Goal: Complete application form: Complete application form

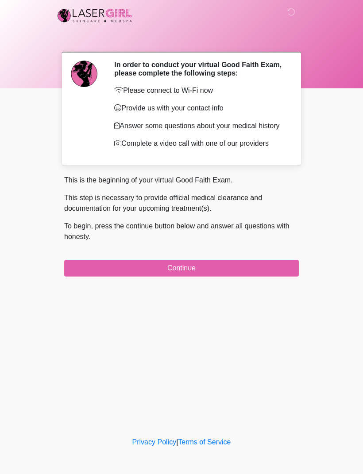
click at [280, 277] on button "Continue" at bounding box center [181, 268] width 234 height 17
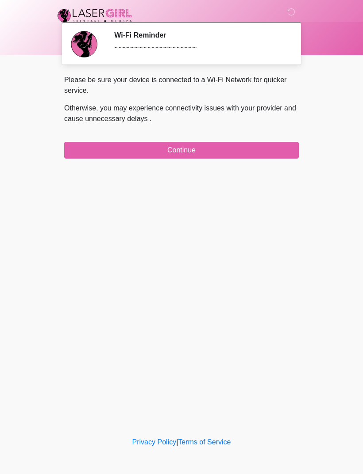
click at [80, 146] on button "Continue" at bounding box center [181, 150] width 234 height 17
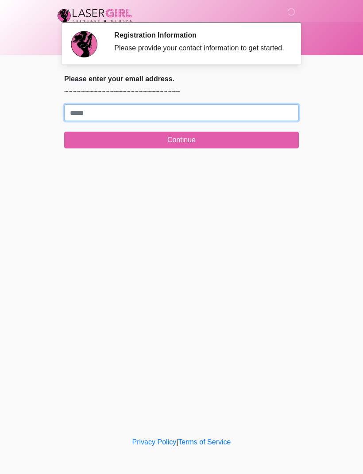
click at [225, 121] on input "Where should we email your treatment plan?" at bounding box center [181, 112] width 234 height 17
type input "**********"
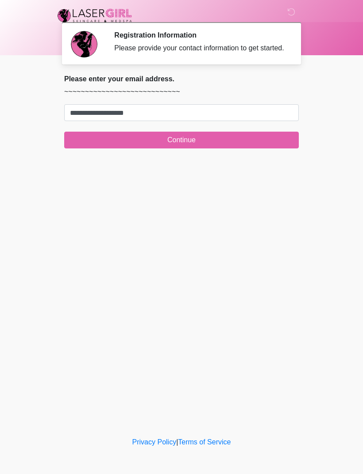
click at [299, 239] on div "‎ ‎ Registration Information Please provide your contact information to get sta…" at bounding box center [181, 218] width 265 height 418
click at [225, 141] on button "Continue" at bounding box center [181, 140] width 234 height 17
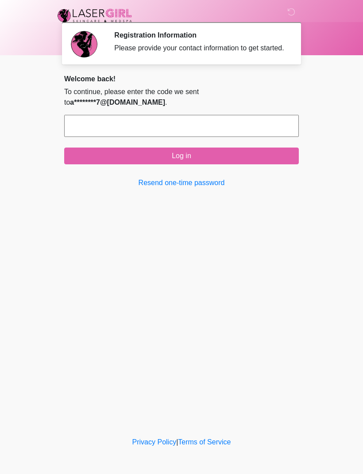
click at [177, 137] on input "text" at bounding box center [181, 126] width 234 height 22
click at [244, 164] on button "Log in" at bounding box center [181, 156] width 234 height 17
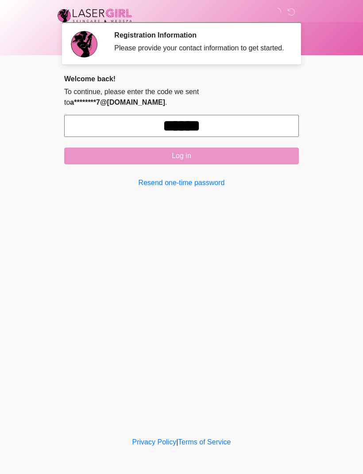
click at [261, 137] on input "******" at bounding box center [181, 126] width 234 height 22
click at [270, 135] on input "******" at bounding box center [181, 126] width 234 height 22
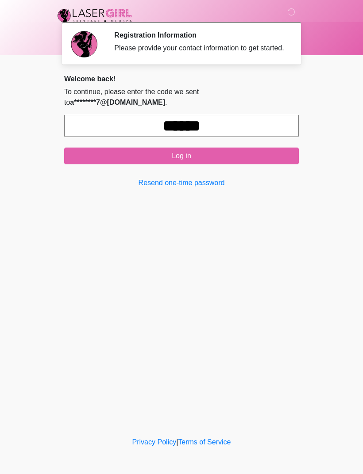
click at [267, 124] on input "******" at bounding box center [181, 126] width 234 height 22
type input "******"
click at [246, 160] on button "Log in" at bounding box center [181, 156] width 234 height 17
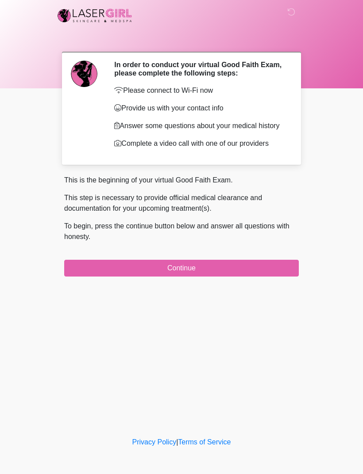
click at [239, 277] on button "Continue" at bounding box center [181, 268] width 234 height 17
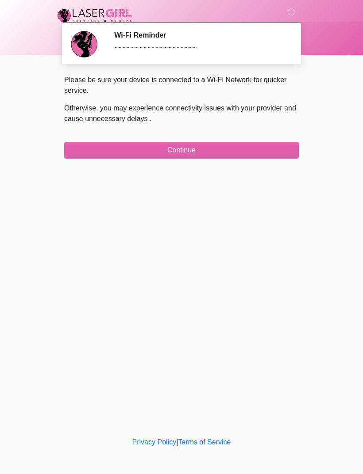
click at [245, 134] on div "Please be sure your device is connected to a Wi-Fi Network for quicker service.…" at bounding box center [181, 117] width 234 height 84
click at [242, 153] on button "Continue" at bounding box center [181, 150] width 234 height 17
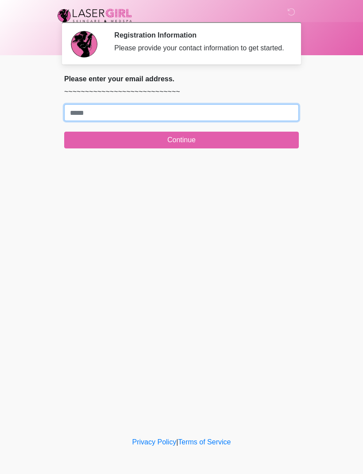
click at [237, 121] on input "Where should we email your treatment plan?" at bounding box center [181, 112] width 234 height 17
type input "**********"
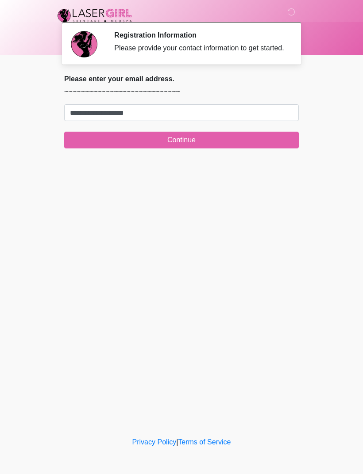
click at [252, 146] on button "Continue" at bounding box center [181, 140] width 234 height 17
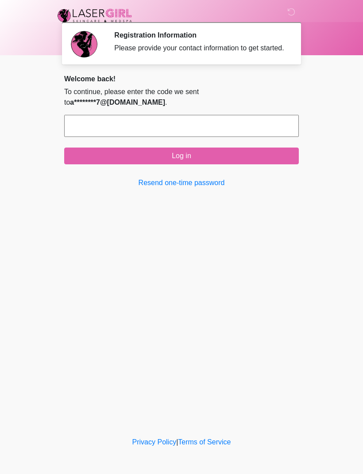
click at [220, 137] on input "text" at bounding box center [181, 126] width 234 height 22
type input "******"
click at [235, 157] on button "Log in" at bounding box center [181, 156] width 234 height 17
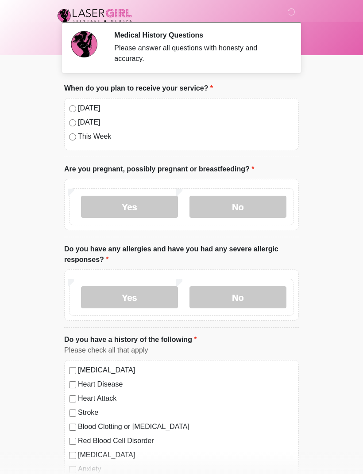
click at [76, 106] on div "[DATE]" at bounding box center [181, 108] width 225 height 11
click at [78, 109] on label "[DATE]" at bounding box center [186, 108] width 216 height 11
click at [232, 200] on label "No" at bounding box center [237, 207] width 97 height 22
click at [238, 295] on label "No" at bounding box center [237, 298] width 97 height 22
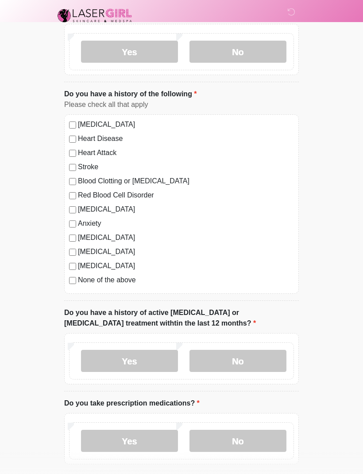
scroll to position [248, 0]
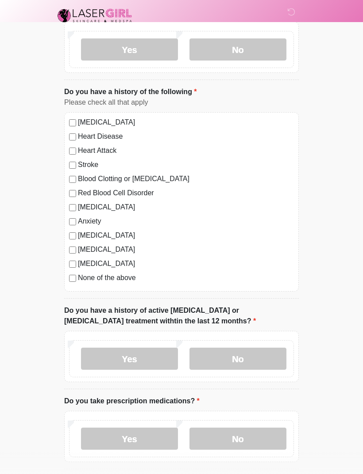
click at [235, 348] on label "No" at bounding box center [237, 359] width 97 height 22
click at [235, 438] on label "No" at bounding box center [237, 439] width 97 height 22
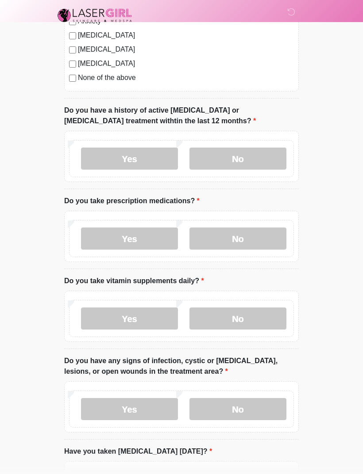
scroll to position [451, 0]
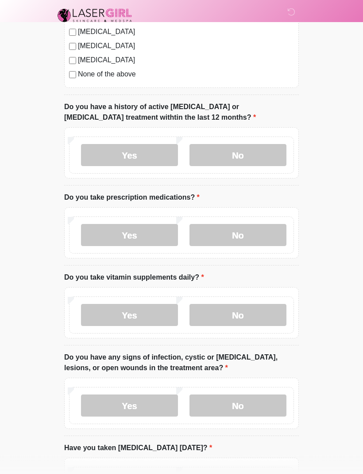
click at [247, 313] on label "No" at bounding box center [237, 316] width 97 height 22
click at [237, 401] on label "No" at bounding box center [237, 406] width 97 height 22
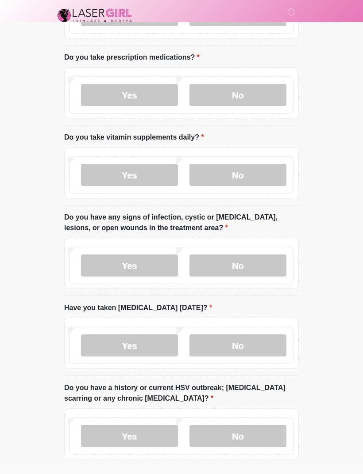
scroll to position [596, 0]
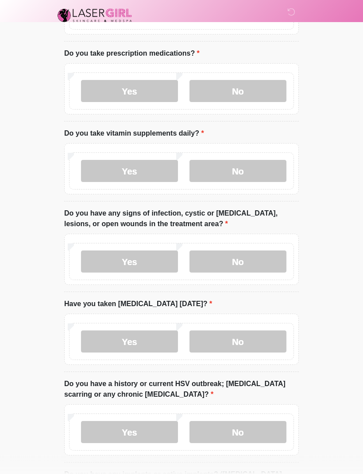
click at [238, 337] on label "No" at bounding box center [237, 342] width 97 height 22
click at [242, 429] on label "No" at bounding box center [237, 432] width 97 height 22
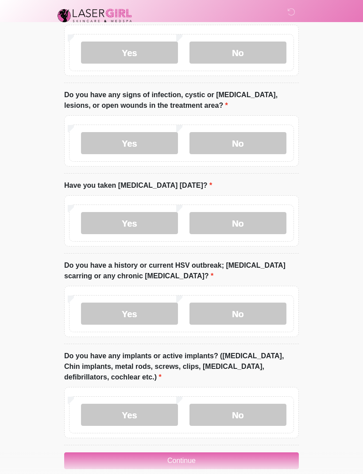
scroll to position [727, 0]
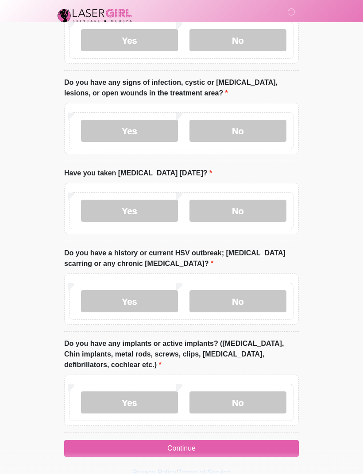
click at [238, 395] on label "No" at bounding box center [237, 403] width 97 height 22
click at [197, 442] on button "Continue" at bounding box center [181, 448] width 234 height 17
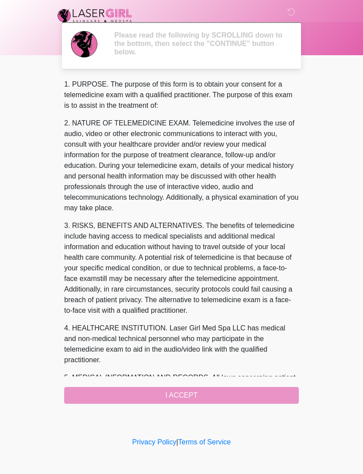
scroll to position [0, 0]
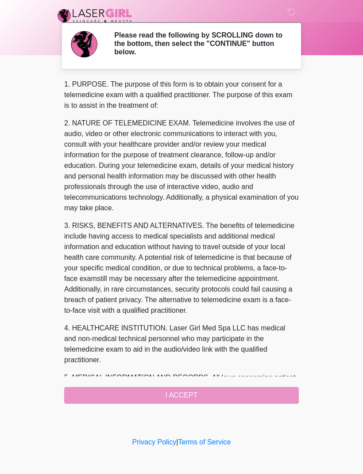
click at [197, 390] on div "1. PURPOSE. The purpose of this form is to obtain your consent for a telemedici…" at bounding box center [181, 241] width 234 height 325
click at [172, 390] on div "1. PURPOSE. The purpose of this form is to obtain your consent for a telemedici…" at bounding box center [181, 241] width 234 height 325
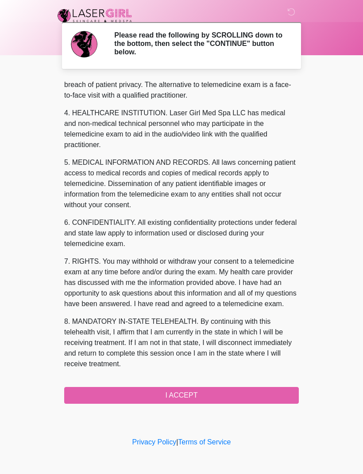
scroll to position [237, 0]
click at [190, 393] on button "I ACCEPT" at bounding box center [181, 395] width 234 height 17
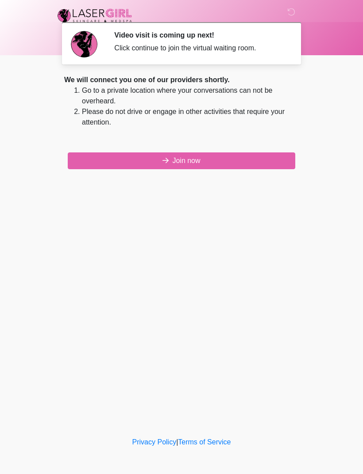
click at [191, 162] on button "Join now" at bounding box center [181, 161] width 227 height 17
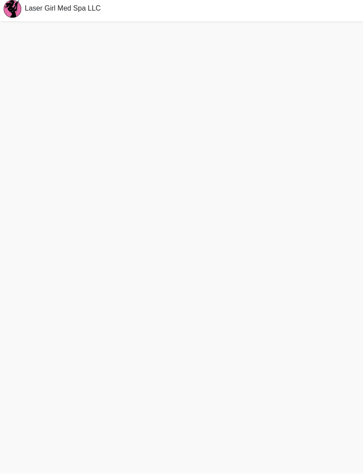
scroll to position [31, 0]
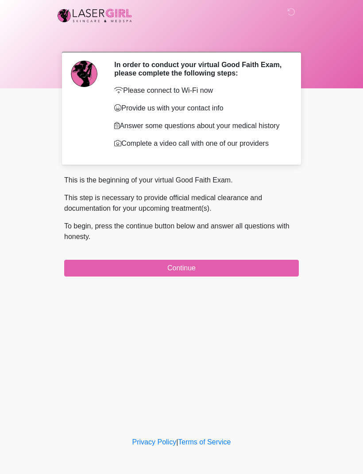
click at [231, 277] on button "Continue" at bounding box center [181, 268] width 234 height 17
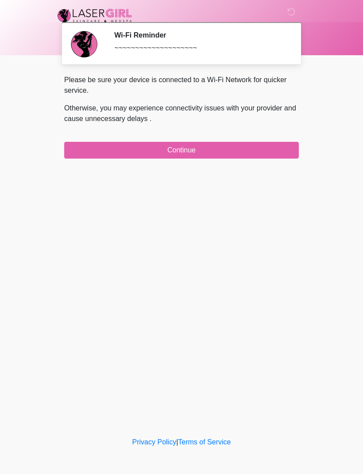
click at [244, 153] on button "Continue" at bounding box center [181, 150] width 234 height 17
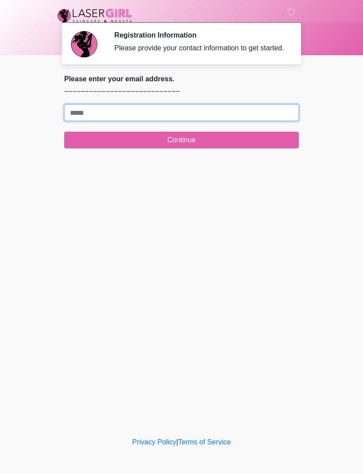
click at [190, 121] on input "Where should we email your treatment plan?" at bounding box center [181, 112] width 234 height 17
type input "**********"
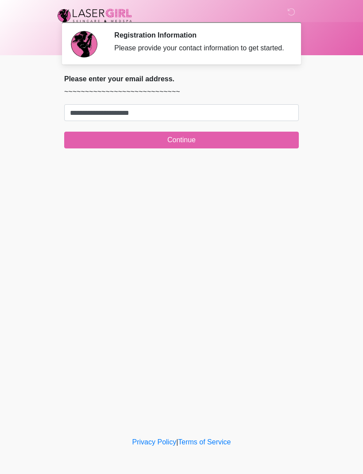
click at [186, 149] on button "Continue" at bounding box center [181, 140] width 234 height 17
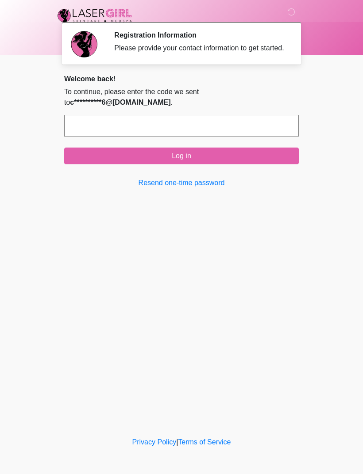
click at [79, 137] on input "text" at bounding box center [181, 126] width 234 height 22
type input "******"
click at [186, 164] on button "Log in" at bounding box center [181, 156] width 234 height 17
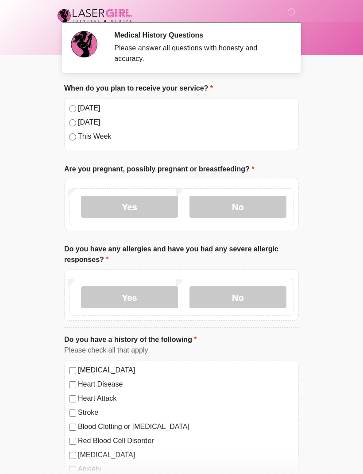
click at [244, 202] on label "No" at bounding box center [237, 207] width 97 height 22
click at [250, 302] on label "No" at bounding box center [237, 298] width 97 height 22
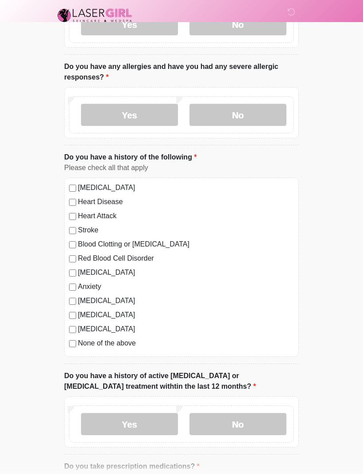
scroll to position [184, 0]
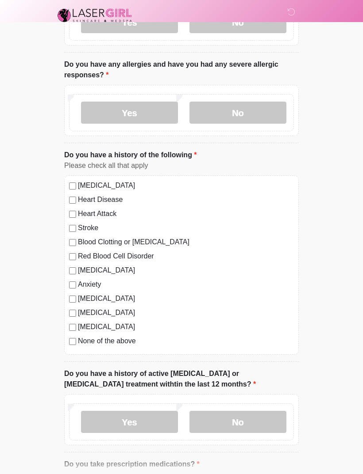
click at [242, 425] on label "No" at bounding box center [237, 423] width 97 height 22
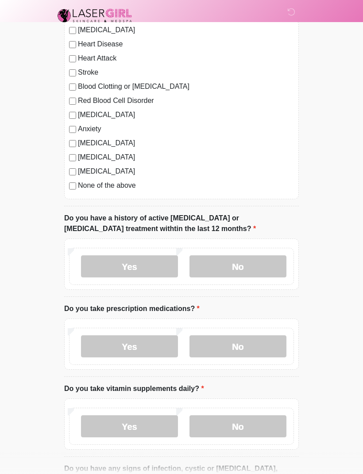
scroll to position [342, 0]
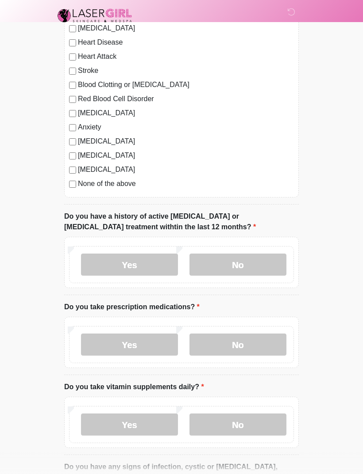
click at [241, 349] on label "No" at bounding box center [237, 345] width 97 height 22
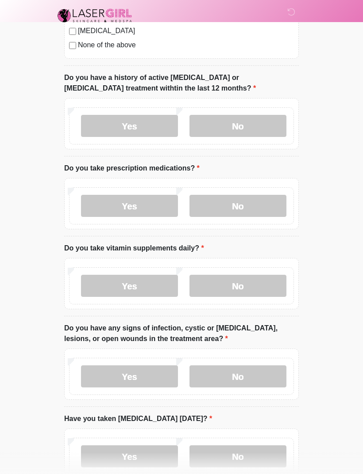
scroll to position [483, 0]
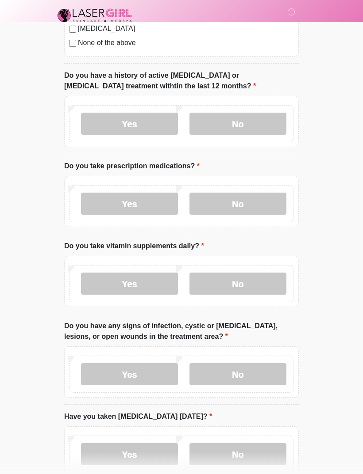
click at [244, 285] on label "No" at bounding box center [237, 284] width 97 height 22
click at [238, 371] on label "No" at bounding box center [237, 374] width 97 height 22
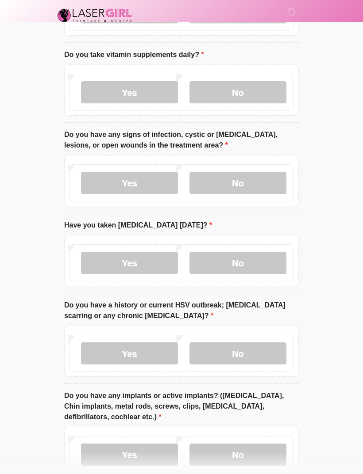
scroll to position [684, 0]
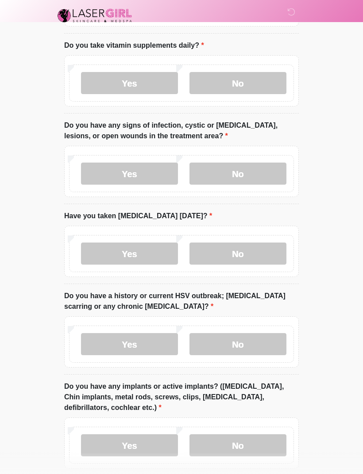
click at [237, 260] on label "No" at bounding box center [237, 254] width 97 height 22
click at [246, 337] on label "No" at bounding box center [237, 344] width 97 height 22
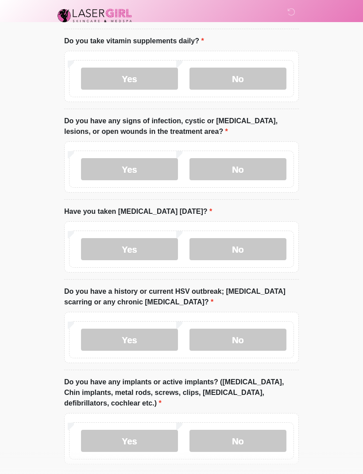
scroll to position [727, 0]
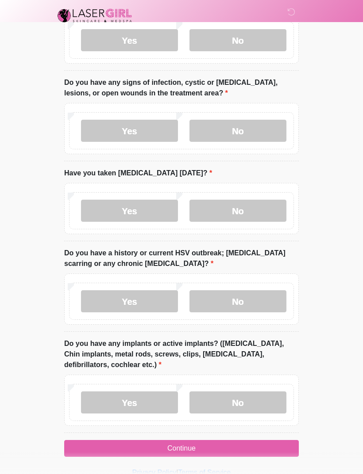
click at [242, 395] on label "No" at bounding box center [237, 403] width 97 height 22
click at [183, 443] on button "Continue" at bounding box center [181, 448] width 234 height 17
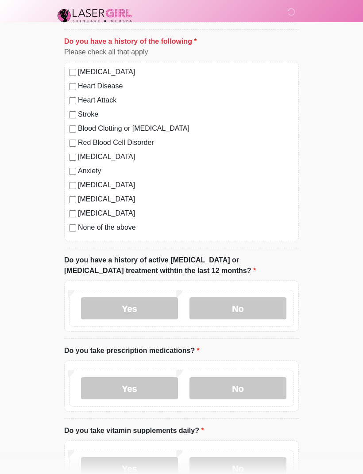
click at [244, 318] on label "No" at bounding box center [237, 309] width 97 height 22
click at [242, 304] on label "No" at bounding box center [237, 309] width 97 height 22
click at [242, 386] on label "No" at bounding box center [237, 389] width 97 height 22
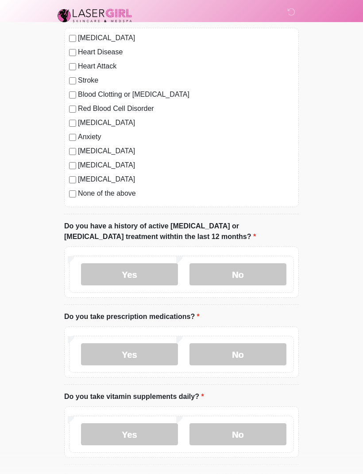
scroll to position [407, 0]
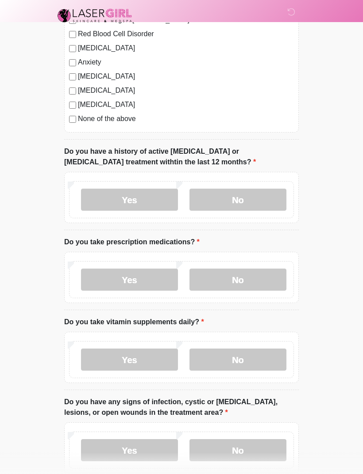
click at [245, 358] on label "No" at bounding box center [237, 360] width 97 height 22
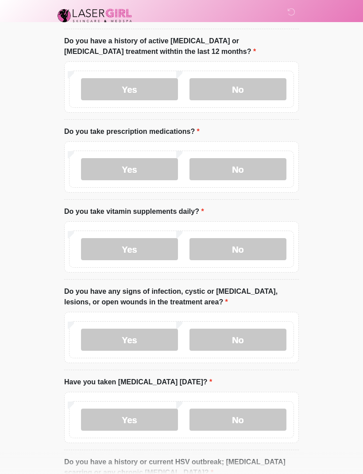
scroll to position [528, 0]
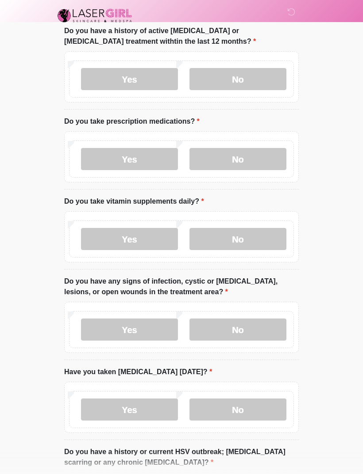
click at [244, 410] on label "No" at bounding box center [237, 410] width 97 height 22
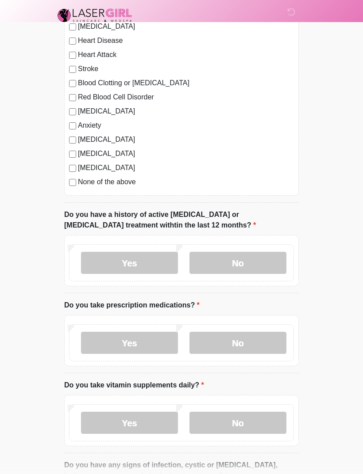
scroll to position [346, 0]
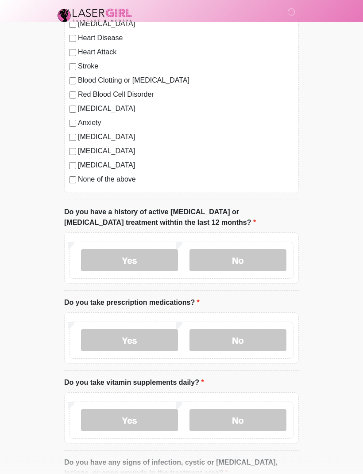
click at [234, 348] on label "No" at bounding box center [237, 341] width 97 height 22
click at [246, 425] on label "No" at bounding box center [237, 421] width 97 height 22
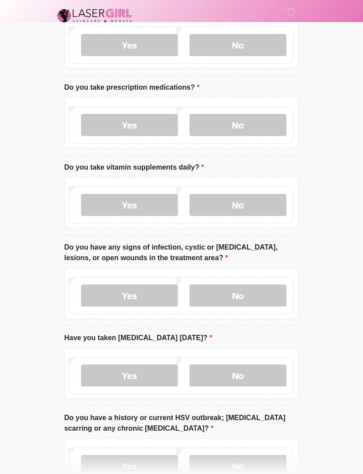
scroll to position [561, 0]
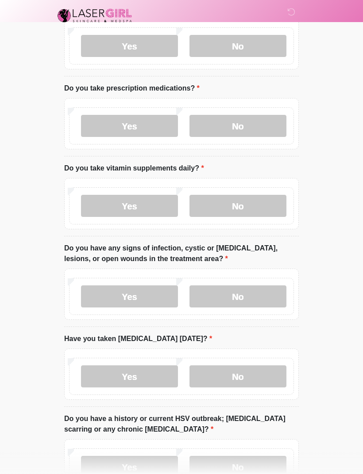
click at [247, 299] on label "No" at bounding box center [237, 297] width 97 height 22
click at [244, 380] on label "No" at bounding box center [237, 377] width 97 height 22
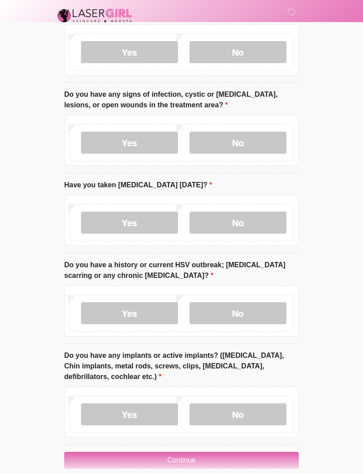
scroll to position [727, 0]
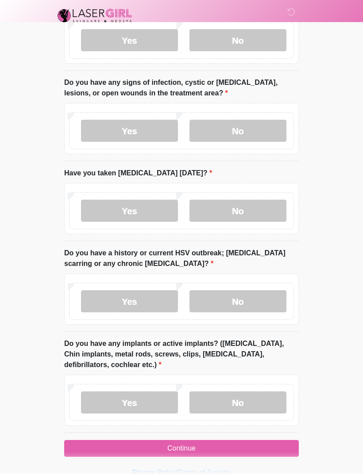
click at [251, 404] on label "No" at bounding box center [237, 403] width 97 height 22
click at [185, 448] on button "Continue" at bounding box center [181, 448] width 234 height 17
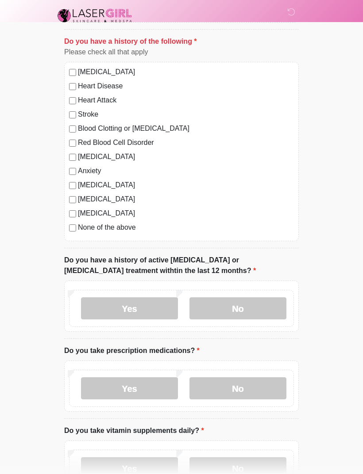
click at [242, 313] on label "No" at bounding box center [237, 309] width 97 height 22
click at [244, 386] on label "No" at bounding box center [237, 389] width 97 height 22
click at [240, 474] on label "No" at bounding box center [237, 469] width 97 height 22
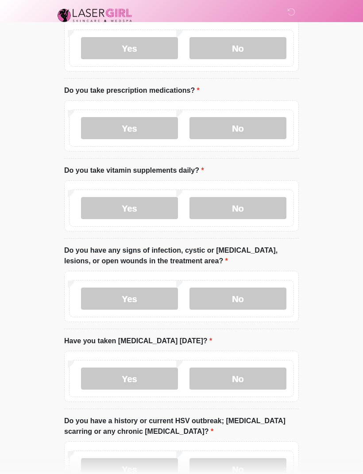
scroll to position [560, 0]
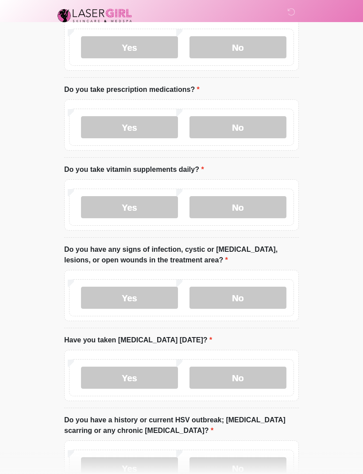
click at [245, 297] on label "No" at bounding box center [237, 298] width 97 height 22
click at [248, 373] on label "No" at bounding box center [237, 378] width 97 height 22
click at [248, 471] on label "No" at bounding box center [237, 469] width 97 height 22
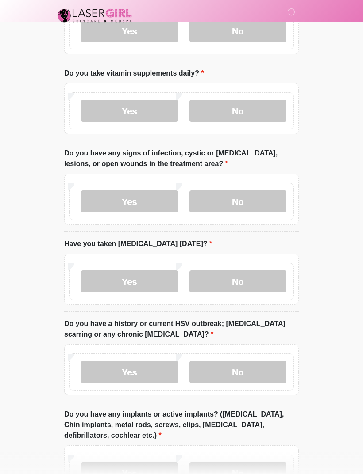
scroll to position [727, 0]
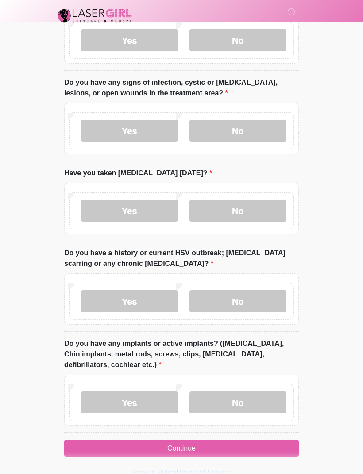
click at [244, 397] on label "No" at bounding box center [237, 403] width 97 height 22
click at [186, 447] on button "Continue" at bounding box center [181, 448] width 234 height 17
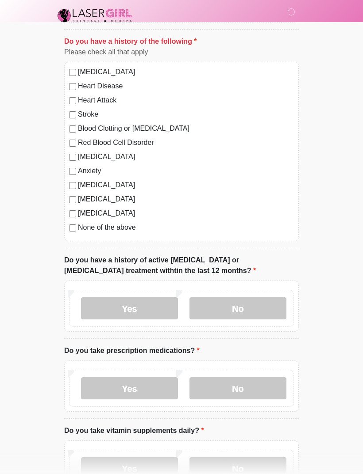
scroll to position [299, 0]
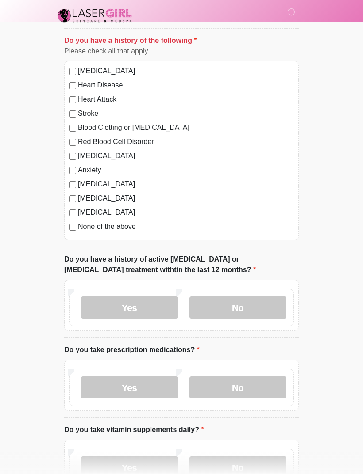
click at [68, 234] on div "High Blood Pressure Heart Disease Heart Attack Stroke Blood Clotting or Bleedin…" at bounding box center [181, 151] width 234 height 180
click at [313, 73] on div "‎ ‎ Medical History Questions Please answer all questions with honesty and accu…" at bounding box center [181, 297] width 265 height 1175
click at [81, 226] on label "None of the above" at bounding box center [186, 227] width 216 height 11
click at [85, 225] on label "None of the above" at bounding box center [186, 227] width 216 height 11
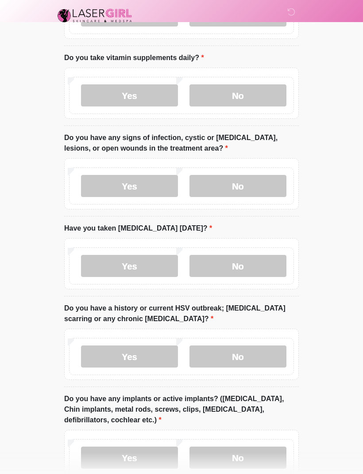
scroll to position [727, 0]
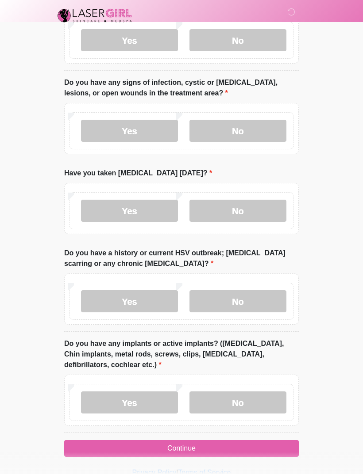
click at [259, 448] on button "Continue" at bounding box center [181, 448] width 234 height 17
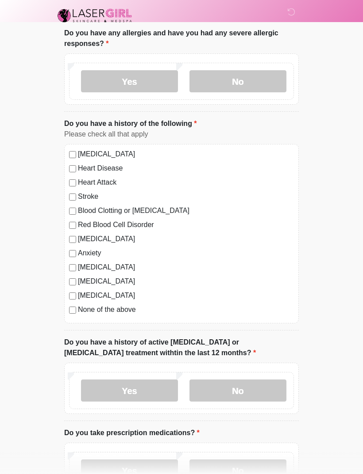
click at [212, 258] on html "‎ ‎ Medical History Questions Please answer all questions with honesty and accu…" at bounding box center [181, 21] width 363 height 474
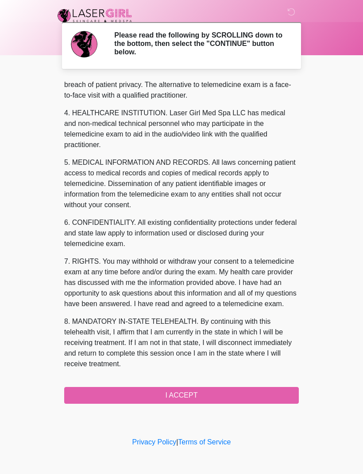
scroll to position [237, 0]
click at [185, 400] on button "I ACCEPT" at bounding box center [181, 395] width 234 height 17
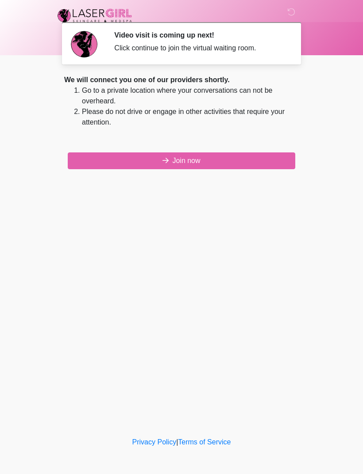
click at [191, 160] on button "Join now" at bounding box center [181, 161] width 227 height 17
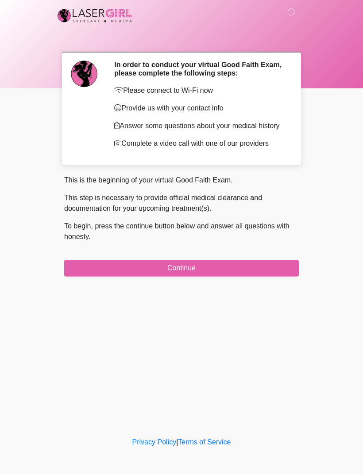
click at [250, 277] on button "Continue" at bounding box center [181, 268] width 234 height 17
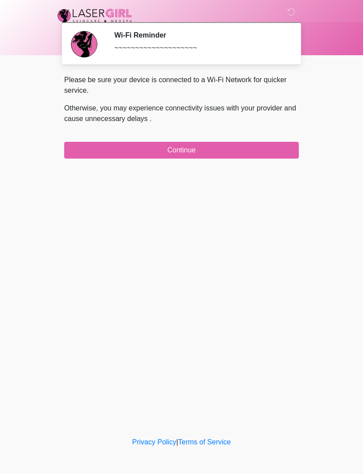
click at [260, 146] on button "Continue" at bounding box center [181, 150] width 234 height 17
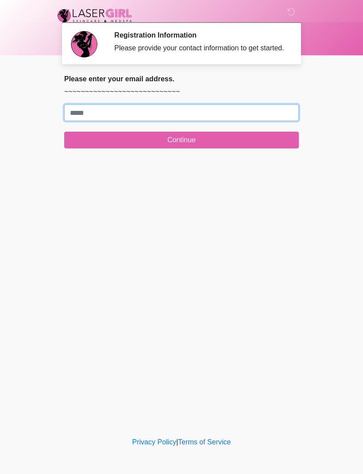
click at [210, 121] on input "Where should we email your treatment plan?" at bounding box center [181, 112] width 234 height 17
click at [176, 121] on input "Where should we email your treatment plan?" at bounding box center [181, 112] width 234 height 17
type input "**********"
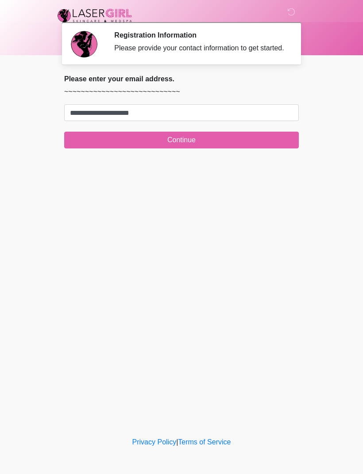
click at [225, 149] on button "Continue" at bounding box center [181, 140] width 234 height 17
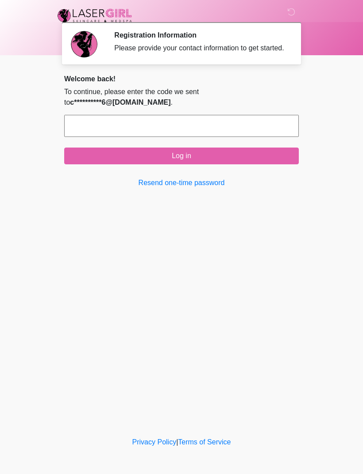
click at [88, 134] on input "text" at bounding box center [181, 126] width 234 height 22
type input "*"
click at [224, 177] on div "**********" at bounding box center [181, 132] width 234 height 114
click at [253, 164] on button "Log in" at bounding box center [181, 156] width 234 height 17
click at [255, 164] on button "Log in" at bounding box center [181, 156] width 234 height 17
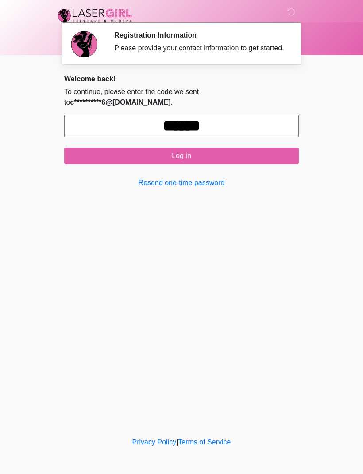
click at [256, 137] on input "******" at bounding box center [181, 126] width 234 height 22
type input "*"
click at [254, 178] on div "**********" at bounding box center [181, 132] width 234 height 114
click at [223, 164] on button "Log in" at bounding box center [181, 156] width 234 height 17
click at [204, 188] on link "Resend one-time password" at bounding box center [181, 183] width 234 height 11
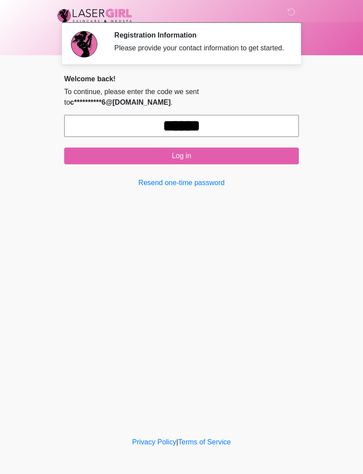
click at [209, 188] on link "Resend one-time password" at bounding box center [181, 183] width 234 height 11
click at [262, 137] on input "******" at bounding box center [181, 126] width 234 height 22
type input "*"
click at [208, 188] on link "Resend one-time password" at bounding box center [181, 183] width 234 height 11
click at [197, 207] on div "‎ ‎ Registration Information Please provide your contact information to get sta…" at bounding box center [181, 218] width 265 height 418
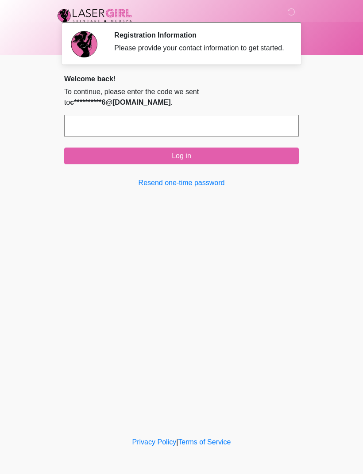
click at [264, 137] on input "text" at bounding box center [181, 126] width 234 height 22
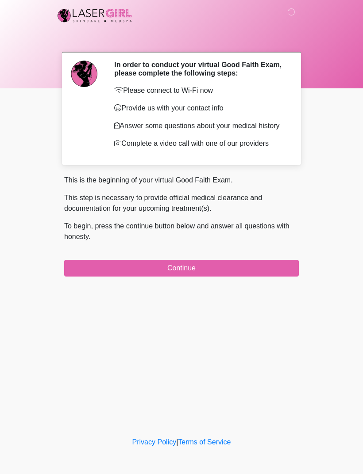
click at [217, 113] on p "Provide us with your contact info" at bounding box center [199, 108] width 171 height 11
click at [215, 277] on button "Continue" at bounding box center [181, 268] width 234 height 17
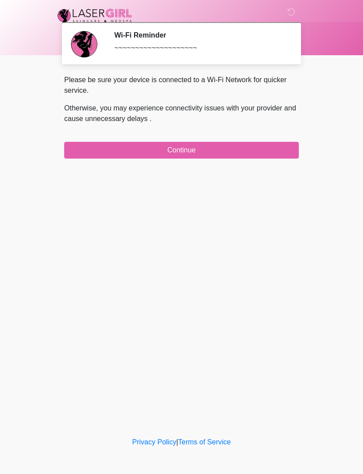
click at [237, 158] on button "Continue" at bounding box center [181, 150] width 234 height 17
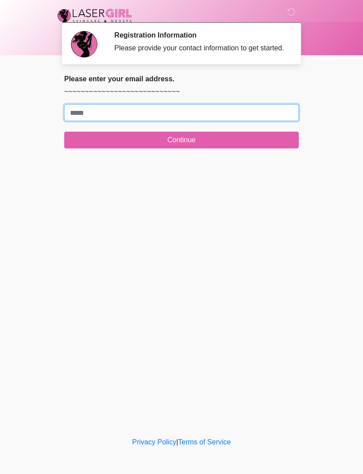
click at [211, 121] on input "Where should we email your treatment plan?" at bounding box center [181, 112] width 234 height 17
type input "**********"
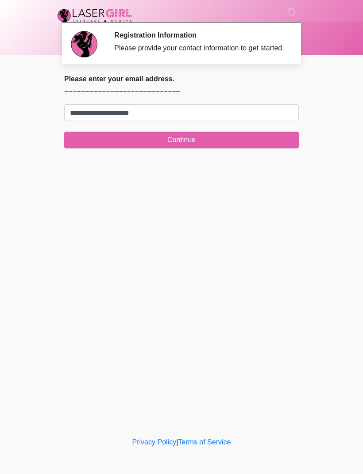
click at [267, 149] on button "Continue" at bounding box center [181, 140] width 234 height 17
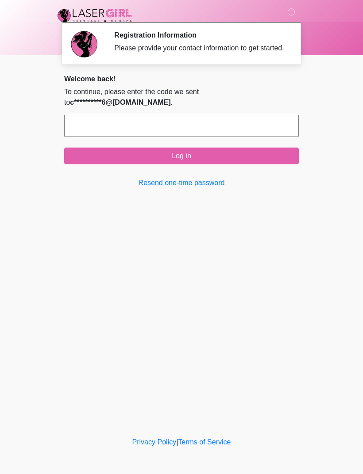
click at [210, 188] on link "Resend one-time password" at bounding box center [181, 183] width 234 height 11
click at [218, 188] on link "Resend one-time password" at bounding box center [181, 183] width 234 height 11
click at [192, 188] on link "Resend one-time password" at bounding box center [181, 183] width 234 height 11
click at [190, 182] on div "**********" at bounding box center [181, 132] width 234 height 114
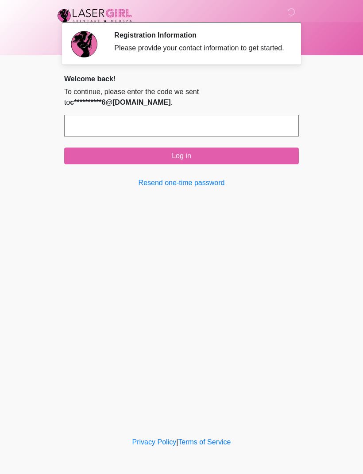
click at [180, 188] on link "Resend one-time password" at bounding box center [181, 183] width 234 height 11
click at [308, 274] on div "‎ ‎ Registration Information Please provide your contact information to get sta…" at bounding box center [181, 218] width 265 height 418
click at [216, 131] on input "text" at bounding box center [181, 126] width 234 height 22
type input "******"
click at [233, 164] on button "Log in" at bounding box center [181, 156] width 234 height 17
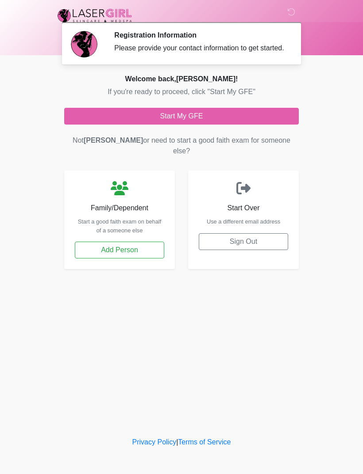
click at [252, 138] on div "Start My GFE Not [PERSON_NAME] or need to start a good faith exam for someone e…" at bounding box center [181, 188] width 248 height 161
click at [250, 125] on button "Start My GFE" at bounding box center [181, 116] width 234 height 17
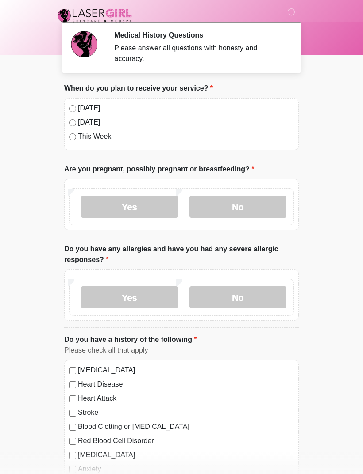
click at [81, 111] on label "[DATE]" at bounding box center [186, 108] width 216 height 11
click at [236, 201] on label "No" at bounding box center [237, 207] width 97 height 22
click at [259, 294] on label "No" at bounding box center [237, 298] width 97 height 22
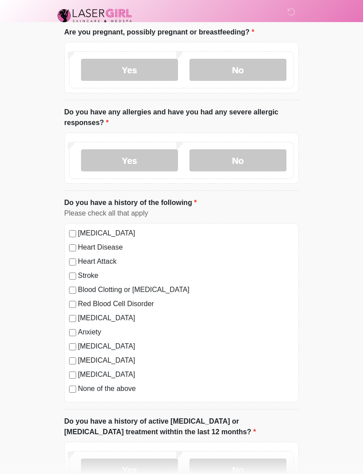
scroll to position [139, 0]
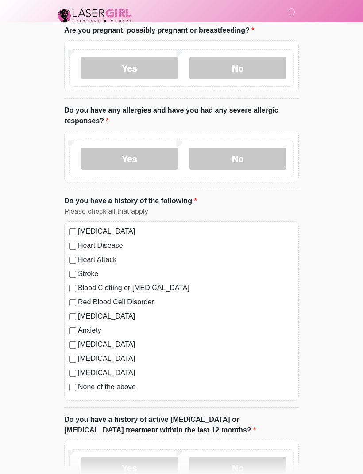
click at [91, 388] on label "None of the above" at bounding box center [186, 387] width 216 height 11
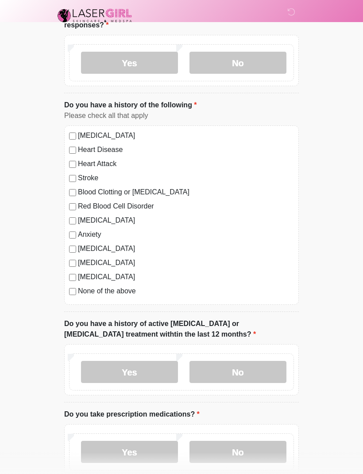
scroll to position [253, 0]
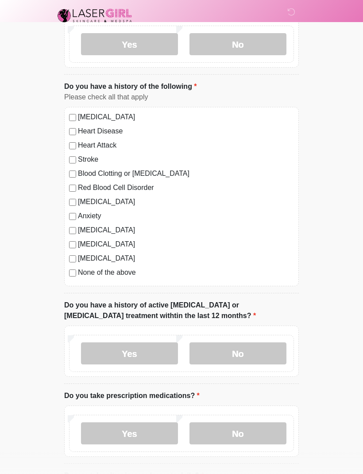
click at [253, 357] on label "No" at bounding box center [237, 354] width 97 height 22
click at [264, 432] on label "No" at bounding box center [237, 434] width 97 height 22
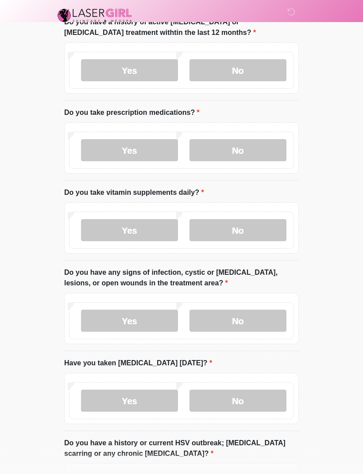
click at [259, 225] on label "No" at bounding box center [237, 231] width 97 height 22
click at [281, 315] on label "No" at bounding box center [237, 321] width 97 height 22
click at [268, 323] on label "No" at bounding box center [237, 321] width 97 height 22
click at [264, 399] on label "No" at bounding box center [237, 401] width 97 height 22
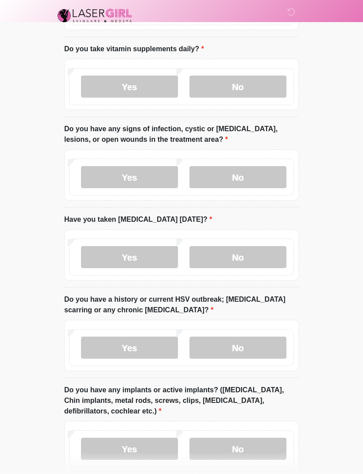
scroll to position [681, 0]
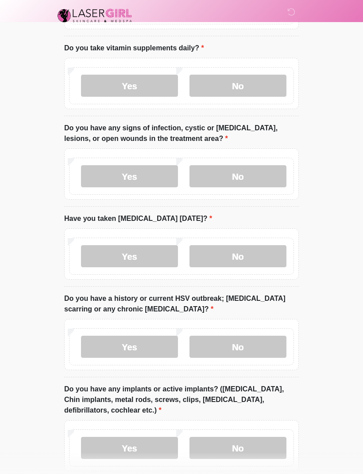
click at [265, 356] on label "No" at bounding box center [237, 347] width 97 height 22
click at [266, 440] on label "No" at bounding box center [237, 448] width 97 height 22
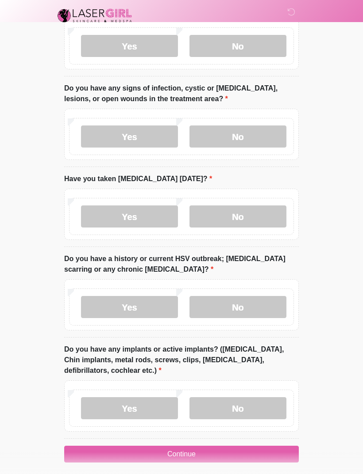
scroll to position [727, 0]
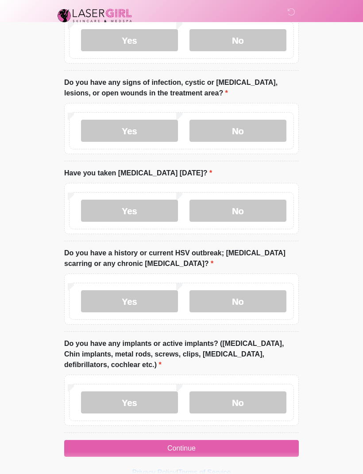
click at [249, 447] on button "Continue" at bounding box center [181, 448] width 234 height 17
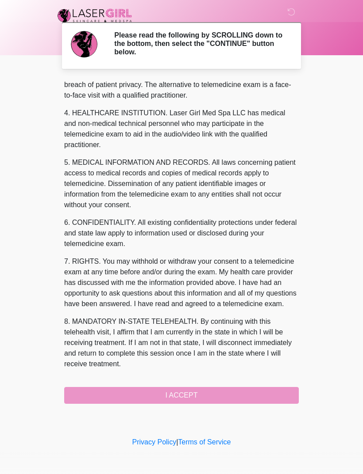
scroll to position [237, 0]
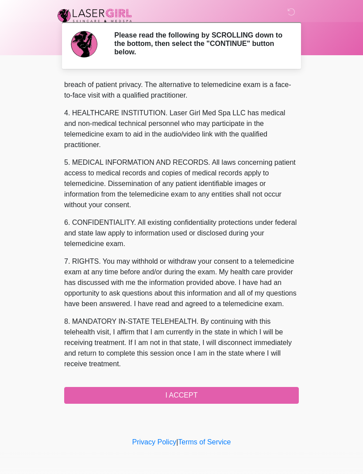
click at [240, 395] on button "I ACCEPT" at bounding box center [181, 395] width 234 height 17
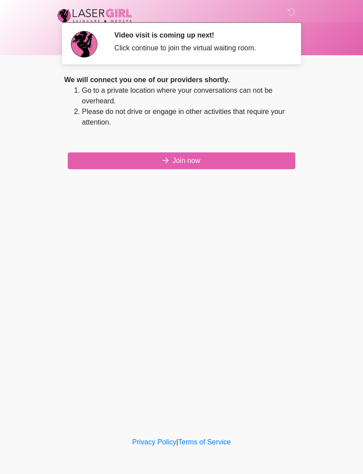
click at [253, 163] on button "Join now" at bounding box center [181, 161] width 227 height 17
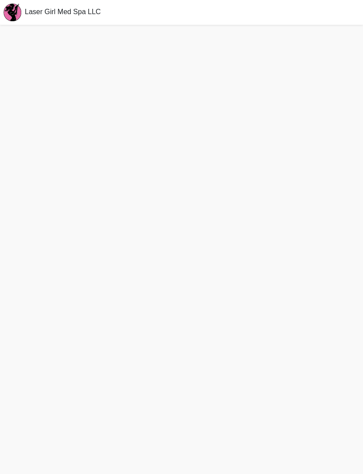
click at [333, 6] on div "Laser Girl Med Spa LLC" at bounding box center [181, 12] width 363 height 25
click at [306, 2] on div "Laser Girl Med Spa LLC" at bounding box center [181, 12] width 363 height 25
click at [295, 0] on div "Laser Girl Med Spa LLC" at bounding box center [181, 12] width 363 height 25
